Goal: Information Seeking & Learning: Learn about a topic

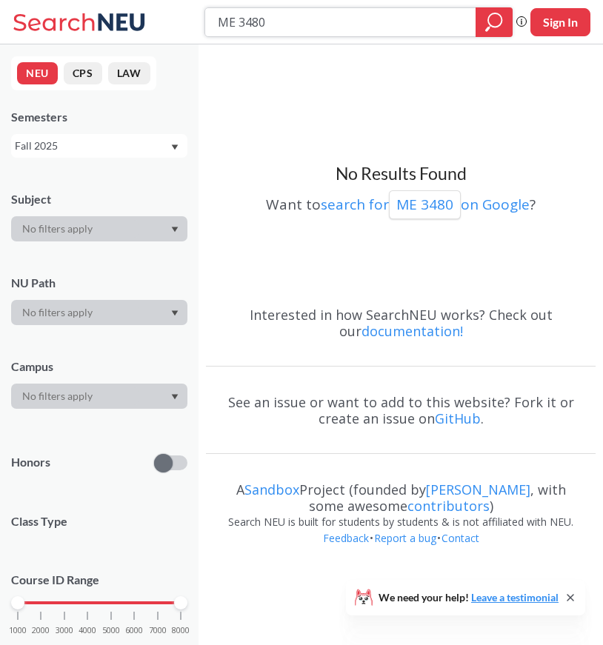
click at [287, 18] on input "ME 3480" at bounding box center [340, 22] width 248 height 25
type input "ME4550"
click at [487, 22] on icon "magnifying glass" at bounding box center [494, 22] width 18 height 21
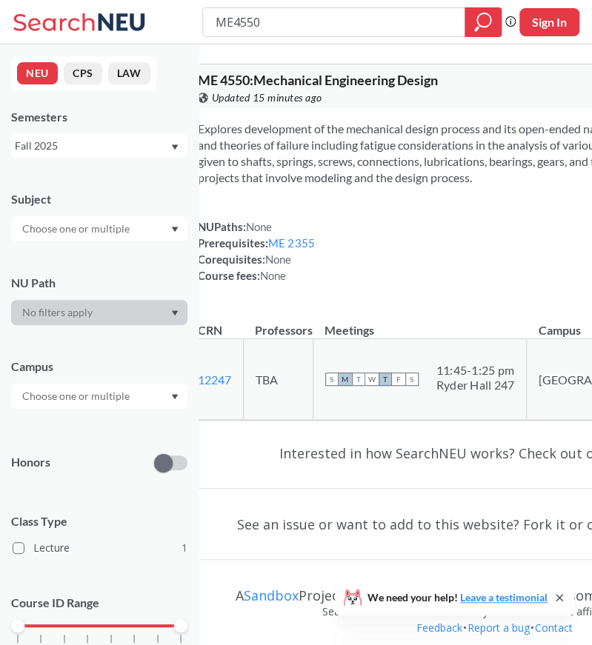
click at [316, 284] on div "NUPaths: None Prerequisites: ME 2355 Corequisites: None Course fees: None" at bounding box center [257, 251] width 118 height 65
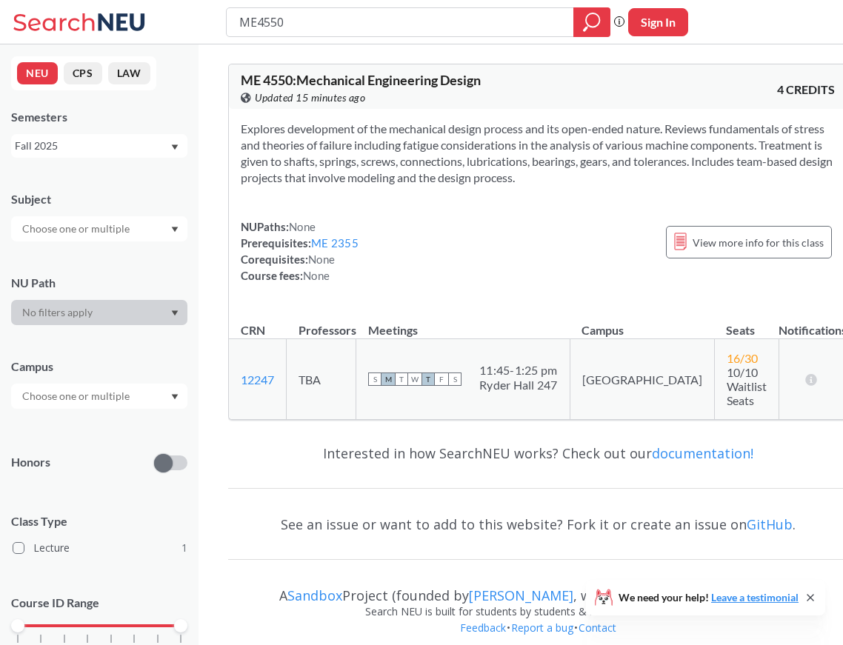
click at [55, 147] on div "Fall 2025" at bounding box center [92, 146] width 155 height 16
click at [90, 224] on span "Summer 2 2025" at bounding box center [57, 219] width 76 height 16
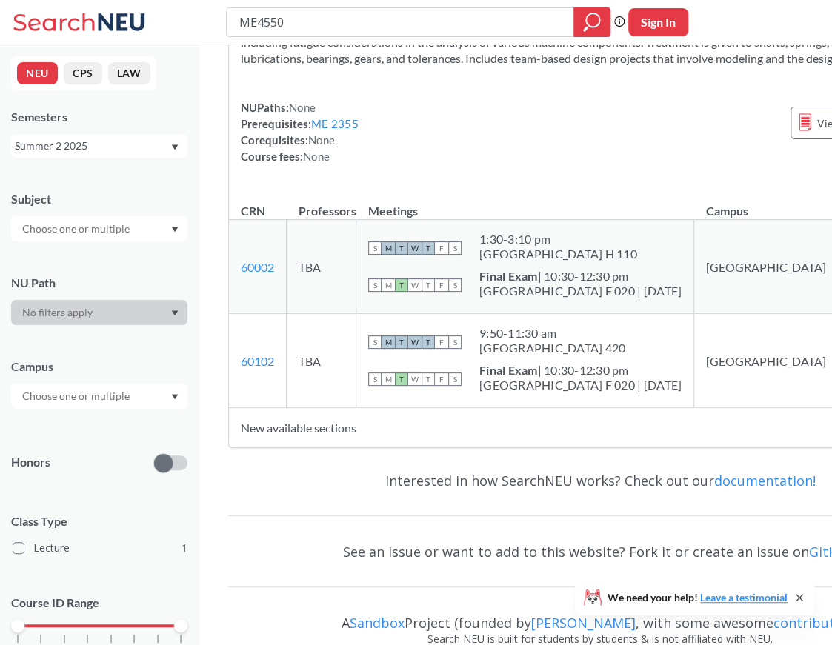
scroll to position [102, 0]
click at [379, 186] on div "Explores development of the mechanical design process and its open-ended nature…" at bounding box center [600, 98] width 742 height 182
click at [301, 26] on input "ME4550" at bounding box center [400, 22] width 325 height 25
type input "MEIE4701"
click at [586, 26] on icon "magnifying glass" at bounding box center [585, 28] width 4 height 5
